Goal: Navigation & Orientation: Find specific page/section

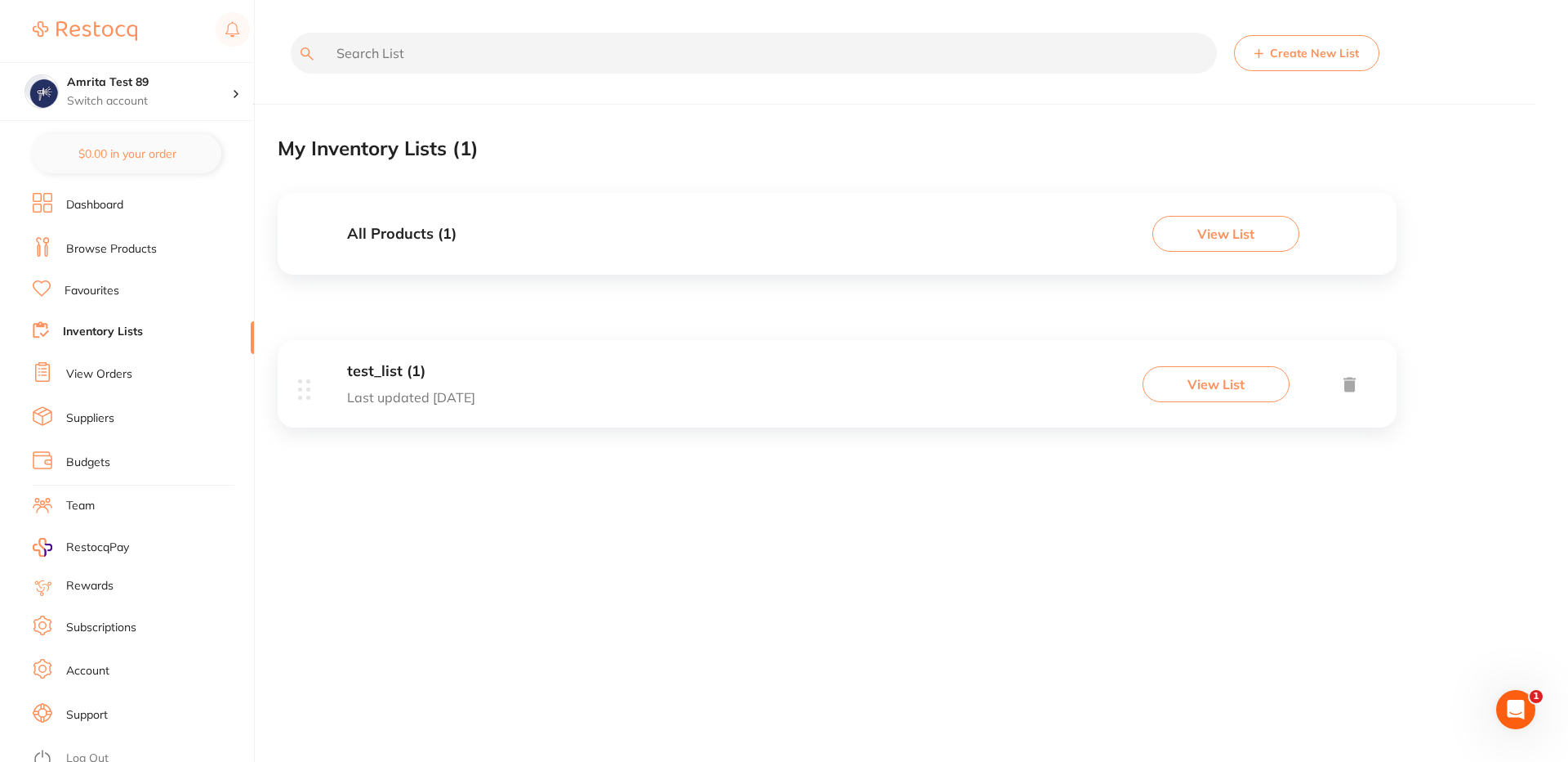
click at [124, 245] on link "Browse Products" at bounding box center [112, 249] width 91 height 16
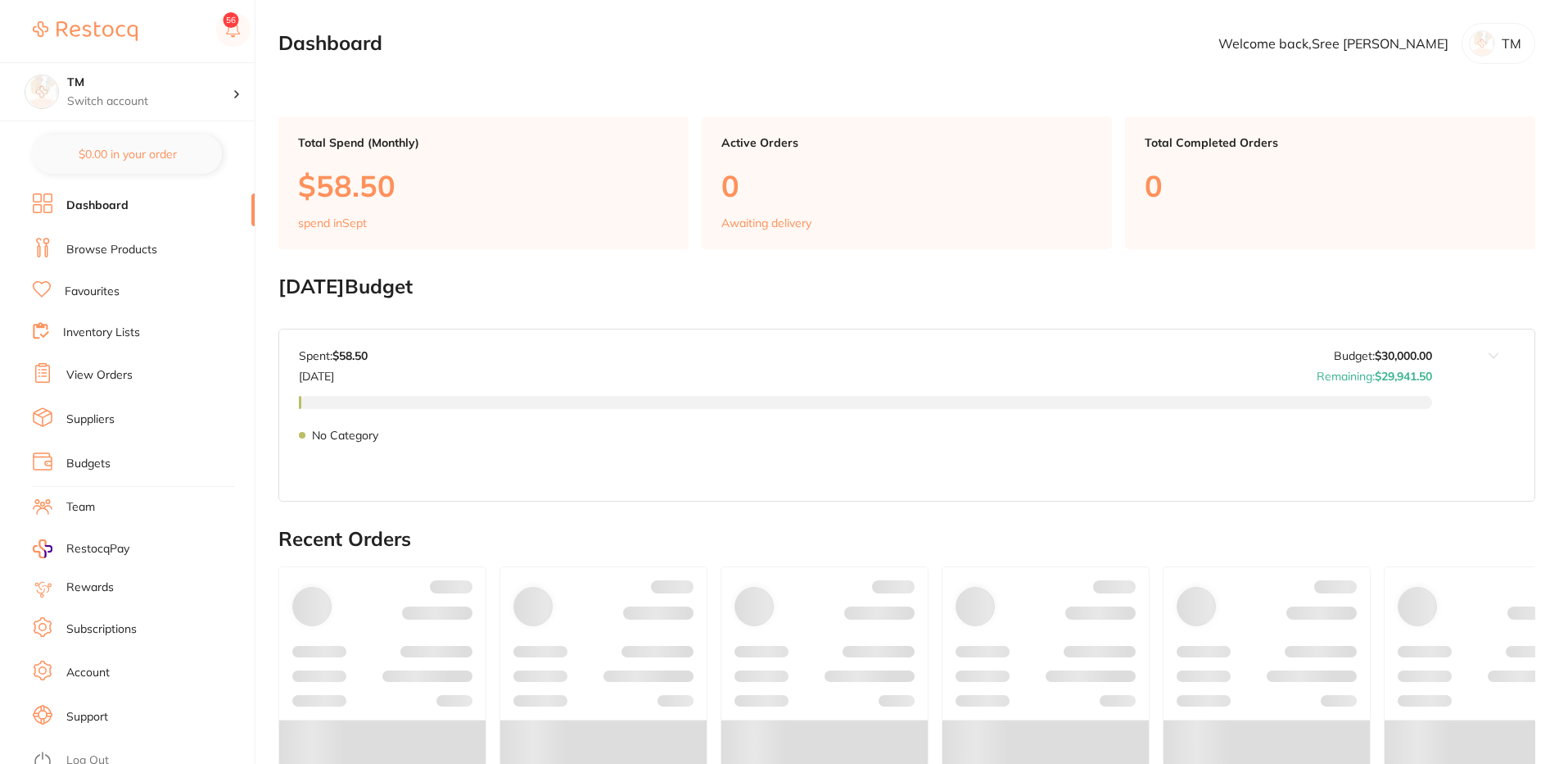
click at [112, 254] on link "Browse Products" at bounding box center [112, 249] width 91 height 16
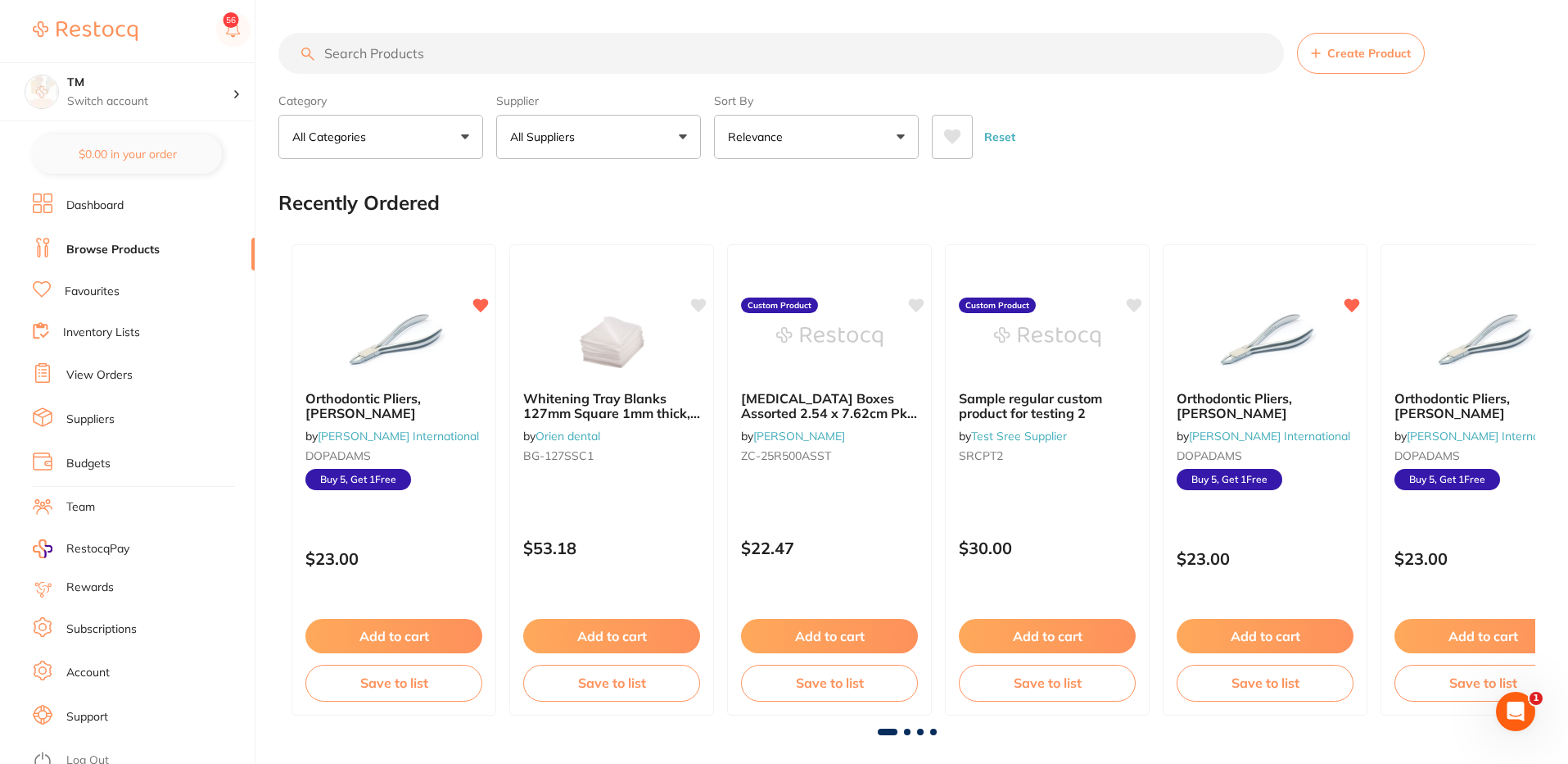
click at [945, 140] on icon at bounding box center [952, 136] width 18 height 16
click at [950, 135] on icon at bounding box center [952, 136] width 17 height 15
click at [954, 136] on icon at bounding box center [952, 136] width 17 height 15
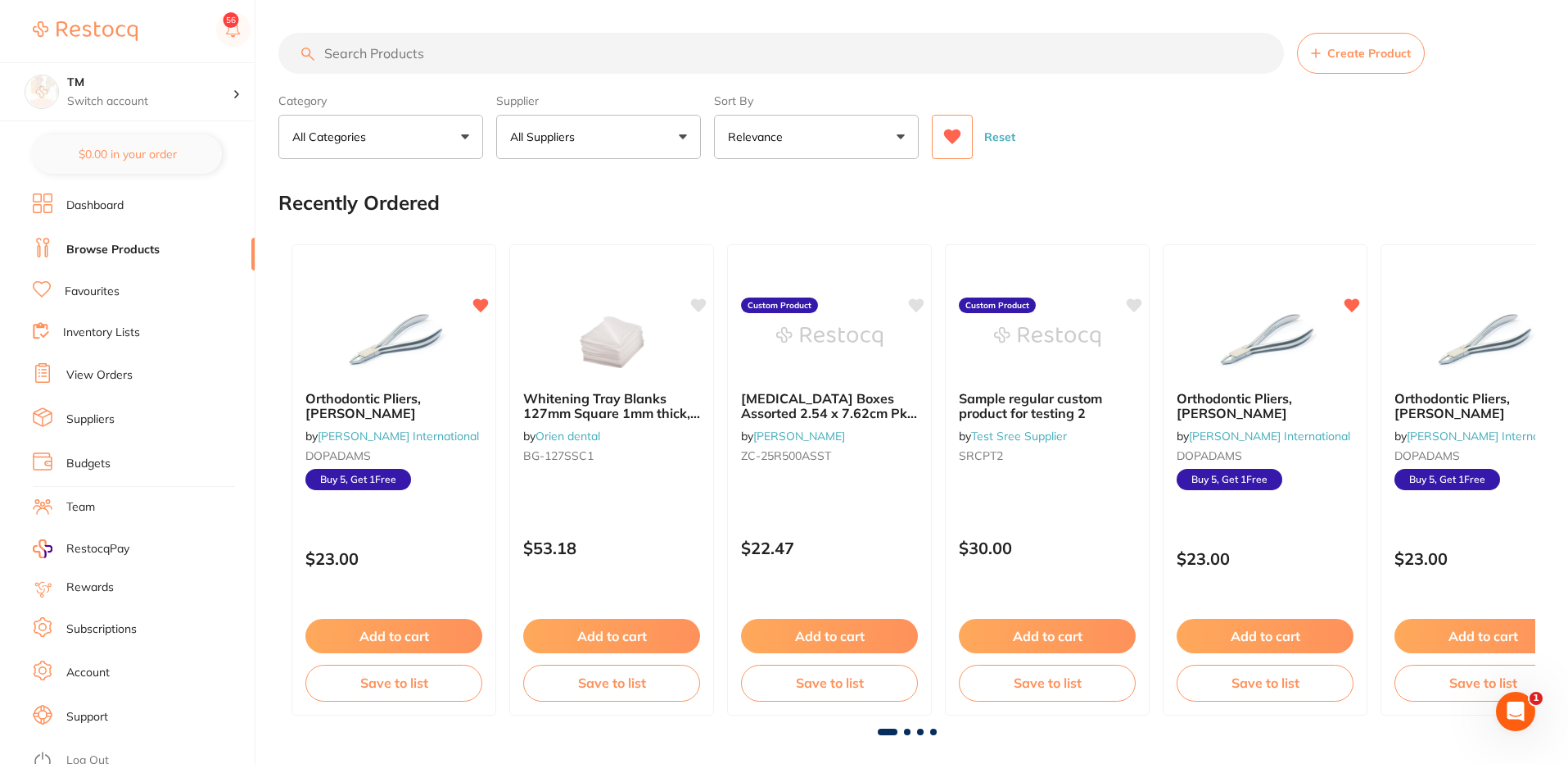
click at [954, 136] on icon at bounding box center [952, 136] width 17 height 15
click at [1514, 703] on icon "Open Intercom Messenger" at bounding box center [1515, 711] width 27 height 27
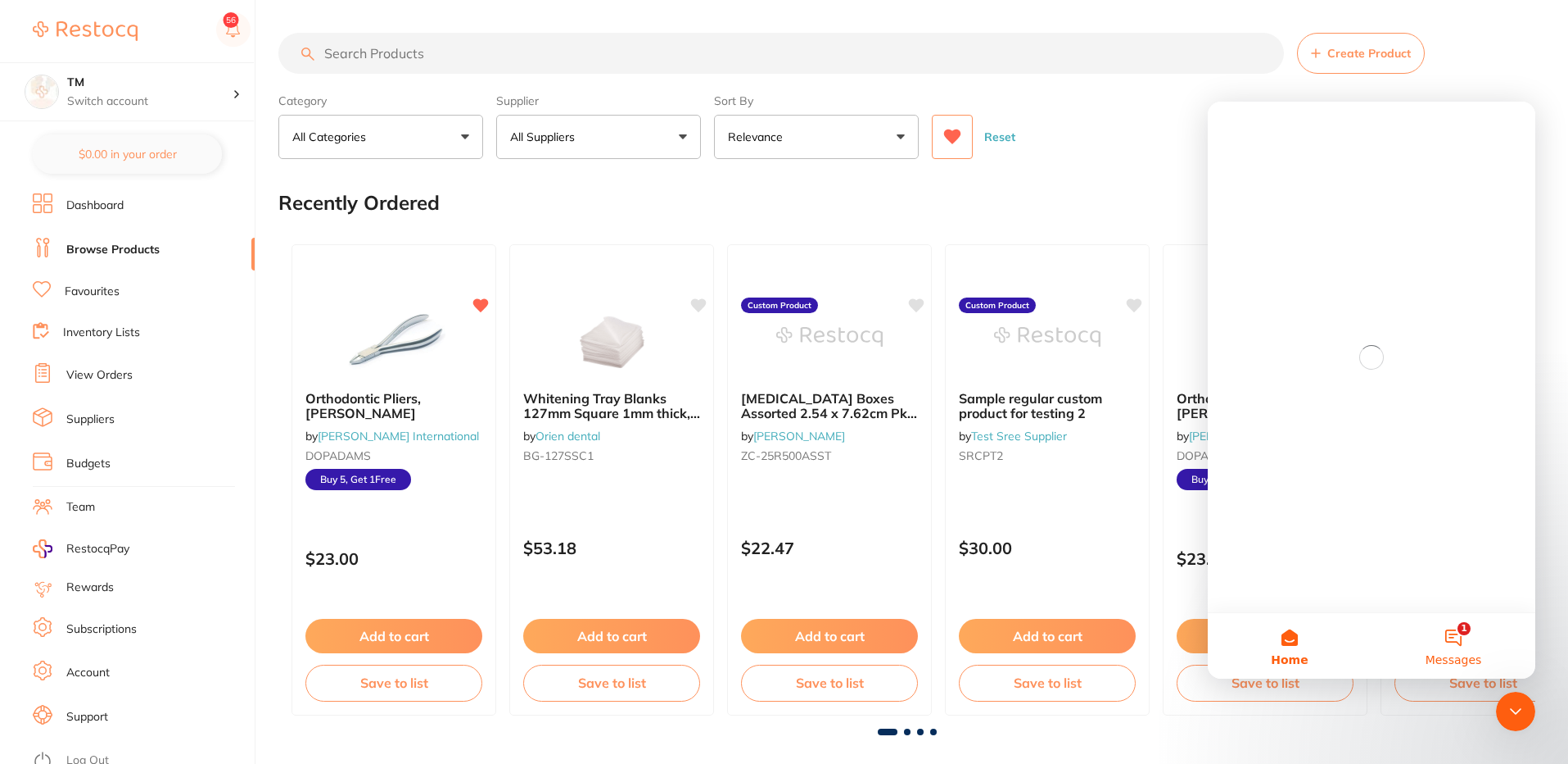
click at [1458, 654] on span "Messages" at bounding box center [1454, 660] width 57 height 12
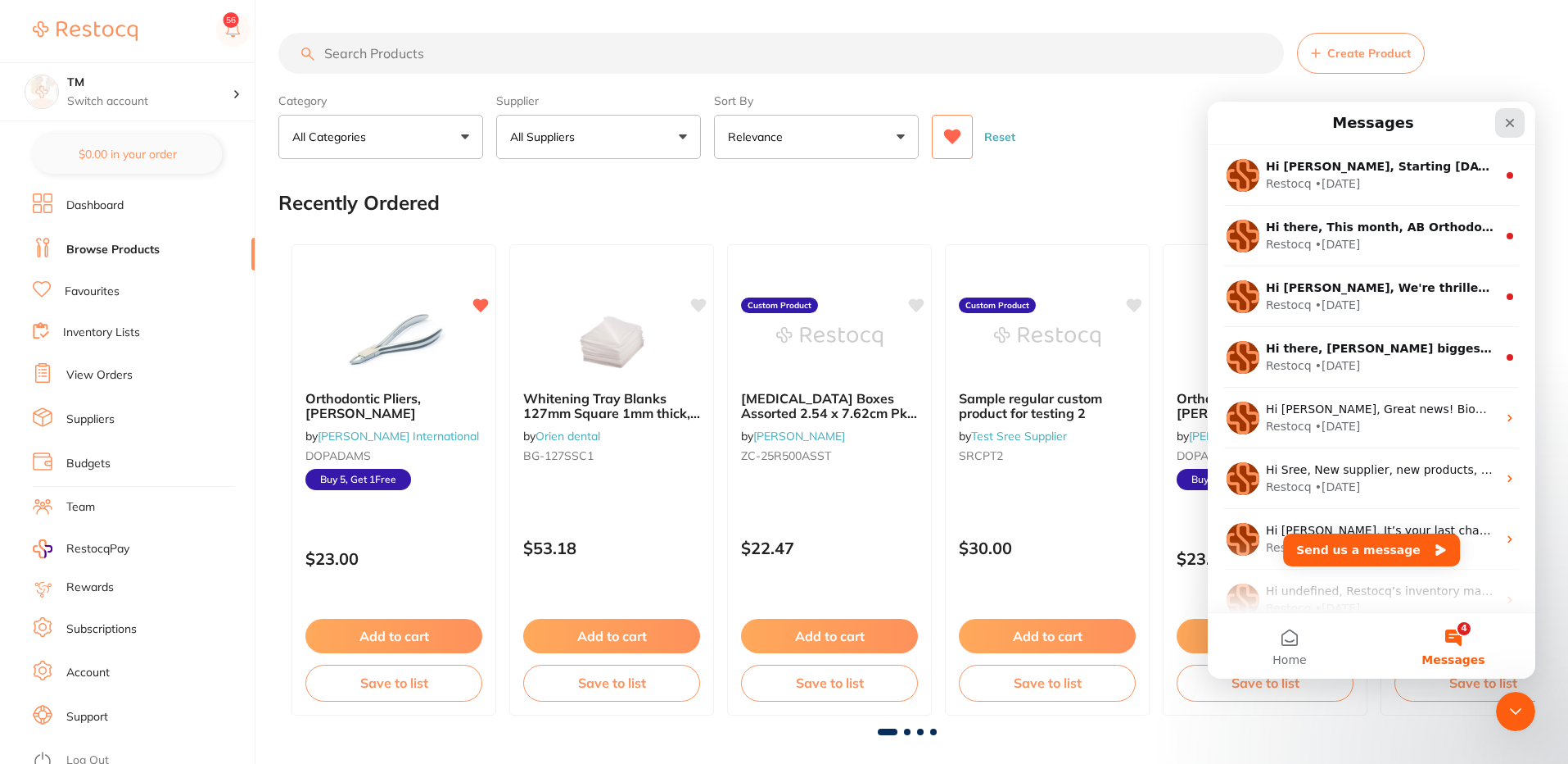
click at [1514, 125] on icon "Close" at bounding box center [1509, 122] width 13 height 13
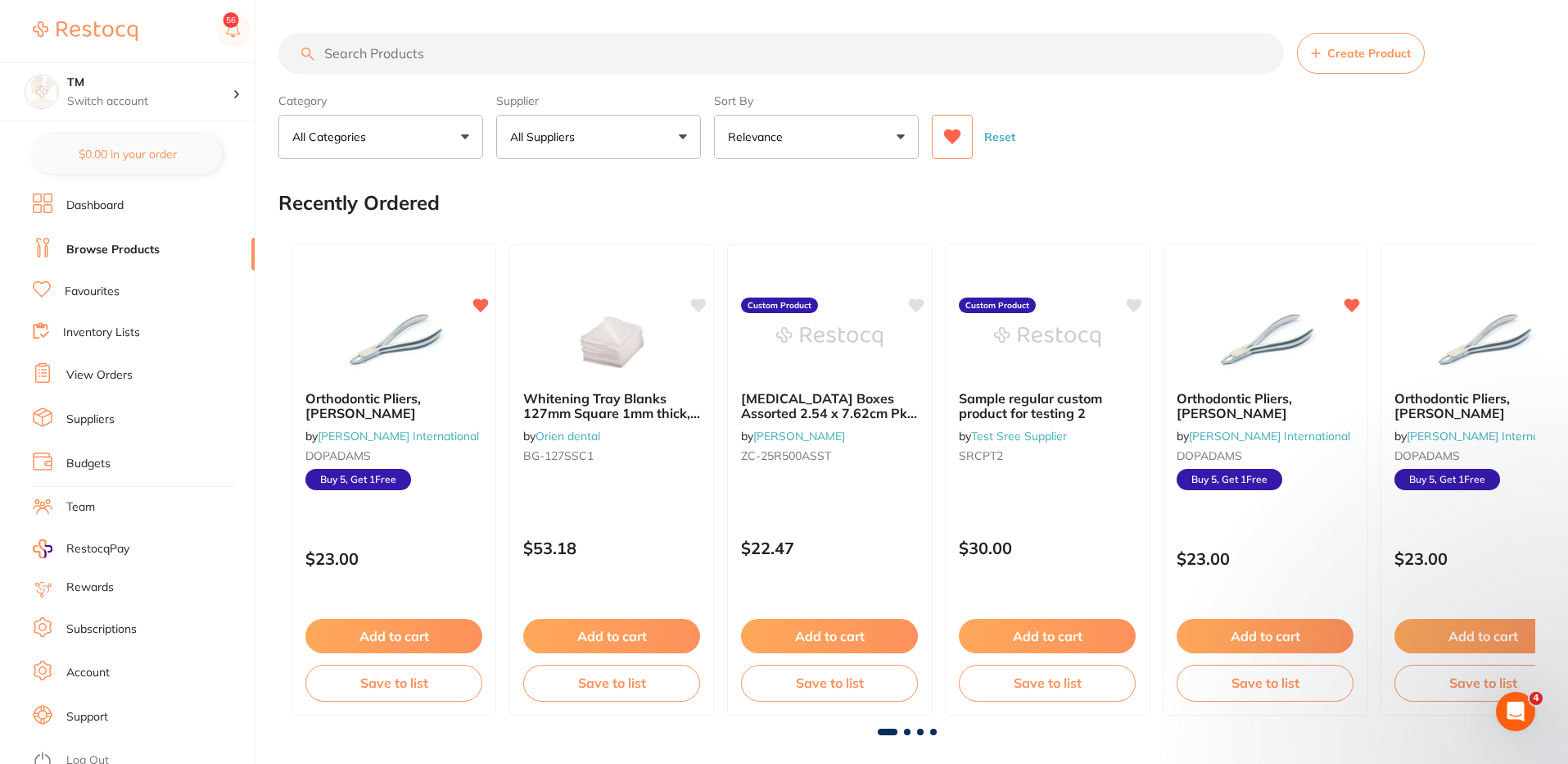
click at [954, 142] on icon at bounding box center [952, 136] width 17 height 15
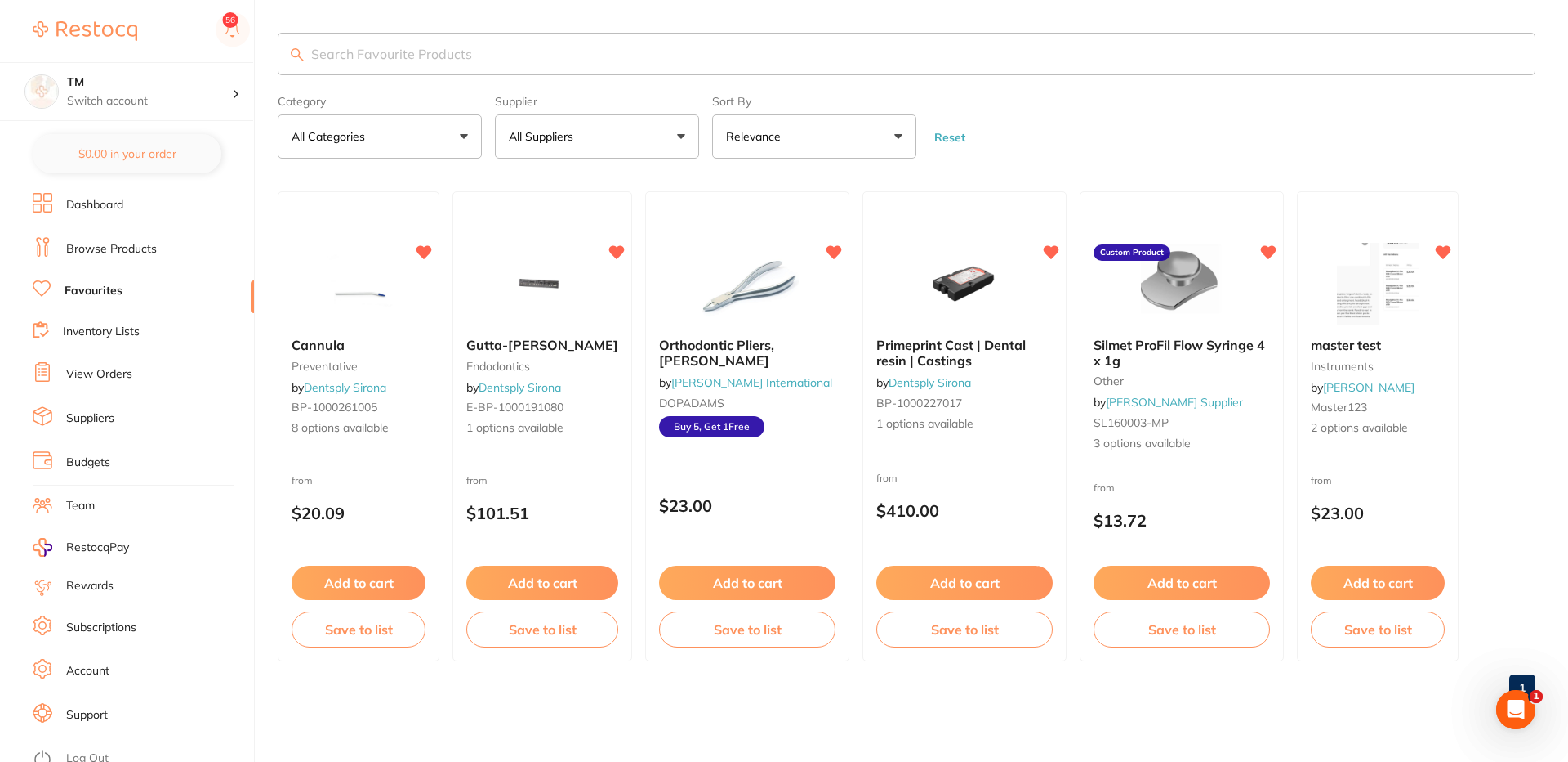
click at [114, 247] on link "Browse Products" at bounding box center [112, 249] width 91 height 16
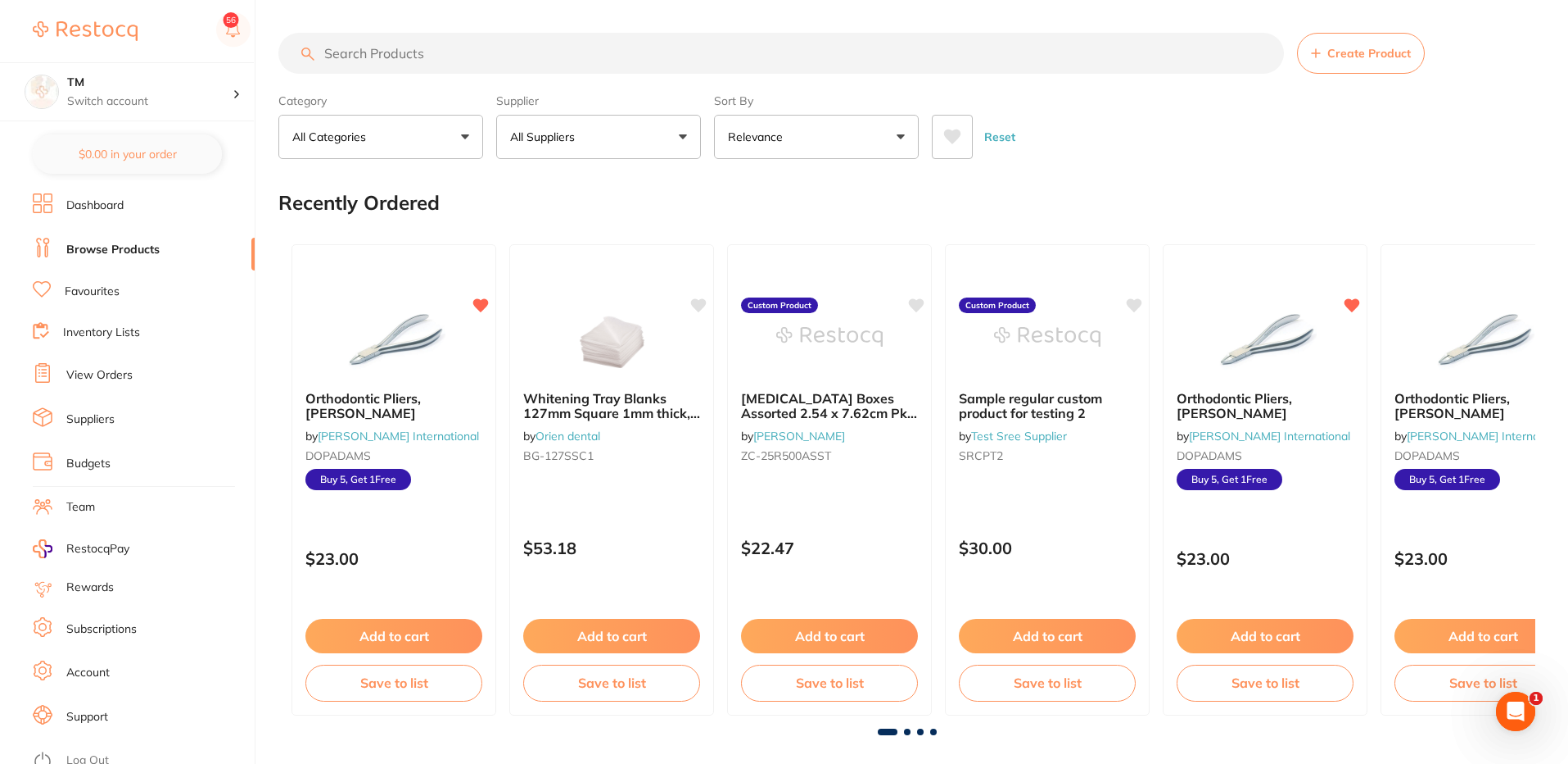
click at [938, 139] on button at bounding box center [951, 136] width 41 height 45
click at [952, 139] on icon at bounding box center [952, 136] width 17 height 15
